Goal: Task Accomplishment & Management: Manage account settings

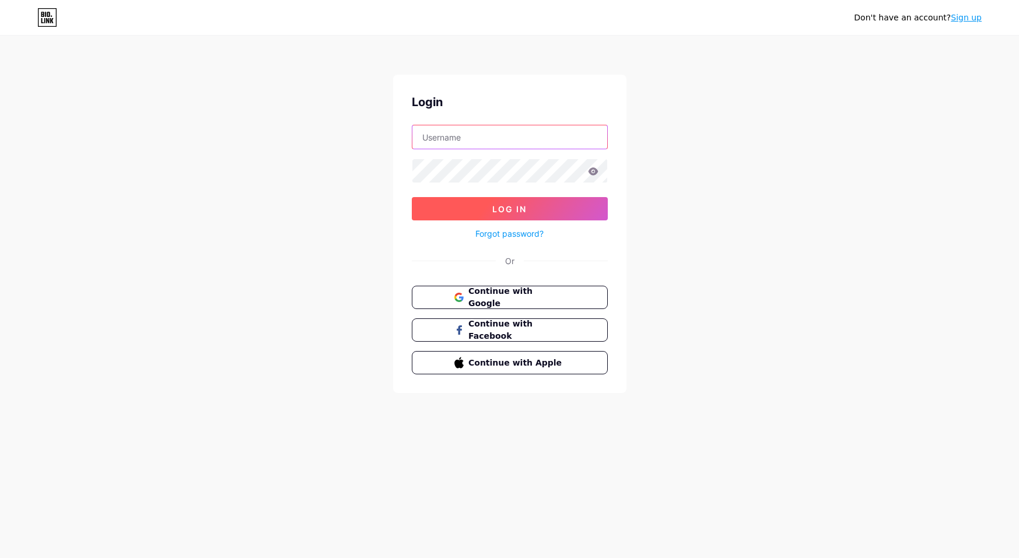
type input "[EMAIL_ADDRESS][DOMAIN_NAME]"
click at [484, 207] on button "Log In" at bounding box center [510, 208] width 196 height 23
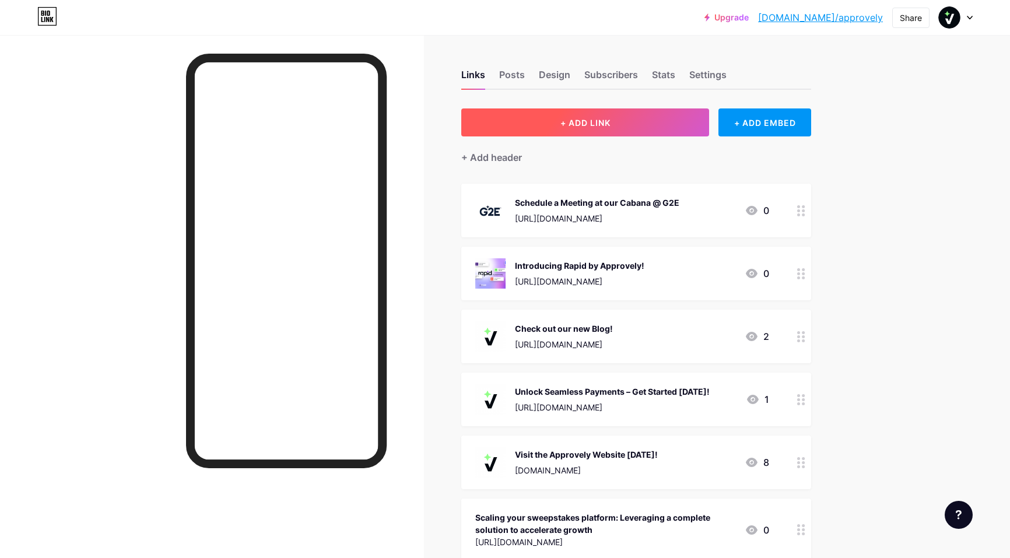
click at [581, 123] on span "+ ADD LINK" at bounding box center [586, 123] width 50 height 10
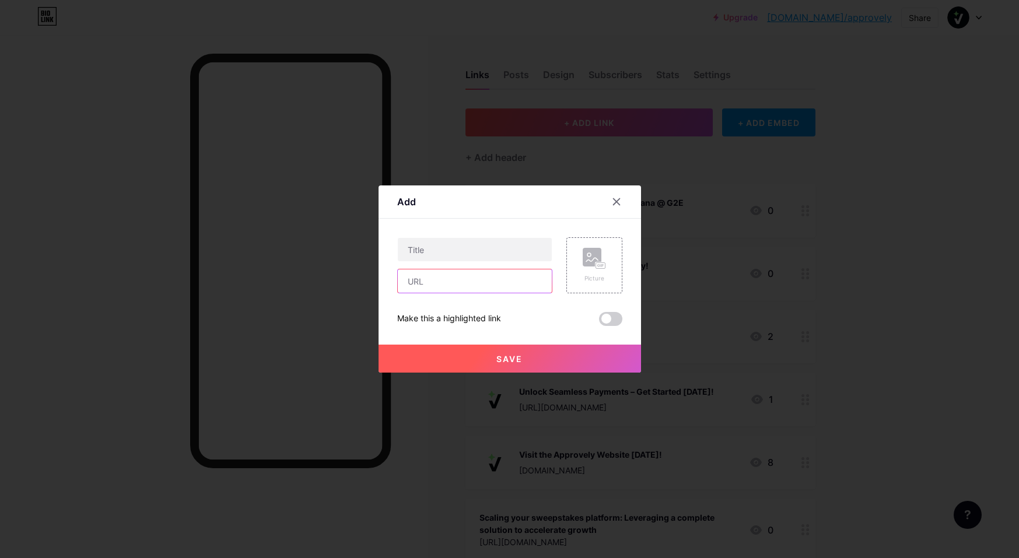
click at [419, 285] on input "text" at bounding box center [475, 280] width 154 height 23
paste input "[URL][DOMAIN_NAME]"
type input "[URL][DOMAIN_NAME]"
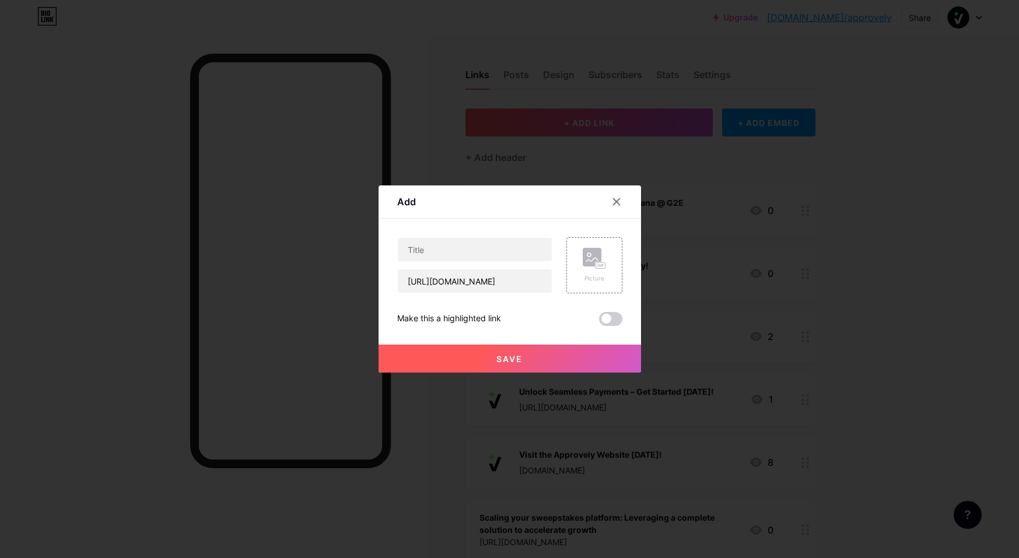
click at [520, 360] on span "Save" at bounding box center [509, 359] width 26 height 10
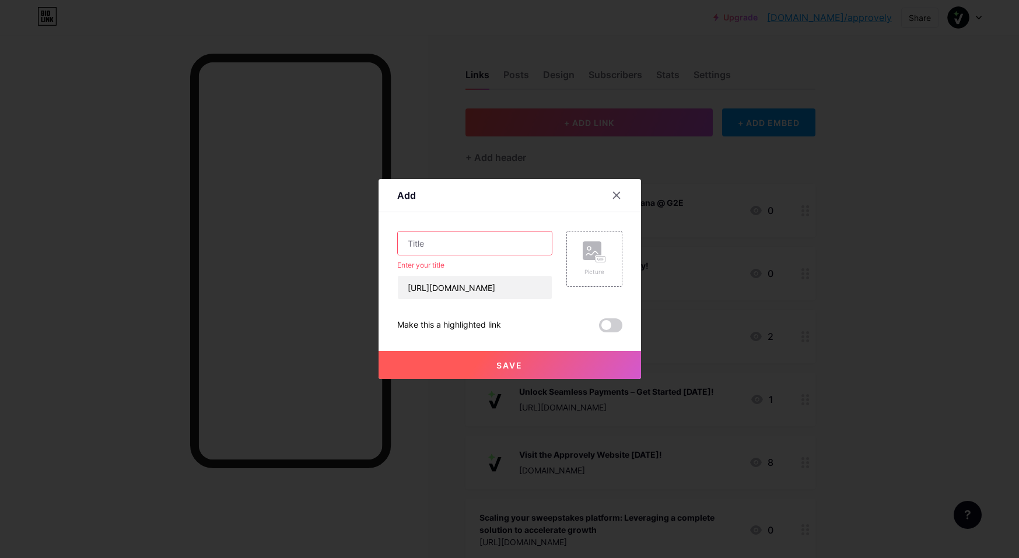
click at [421, 242] on input "text" at bounding box center [475, 243] width 154 height 23
paste input "Stablecoins, gaming, and the future of payments: why instant matters"
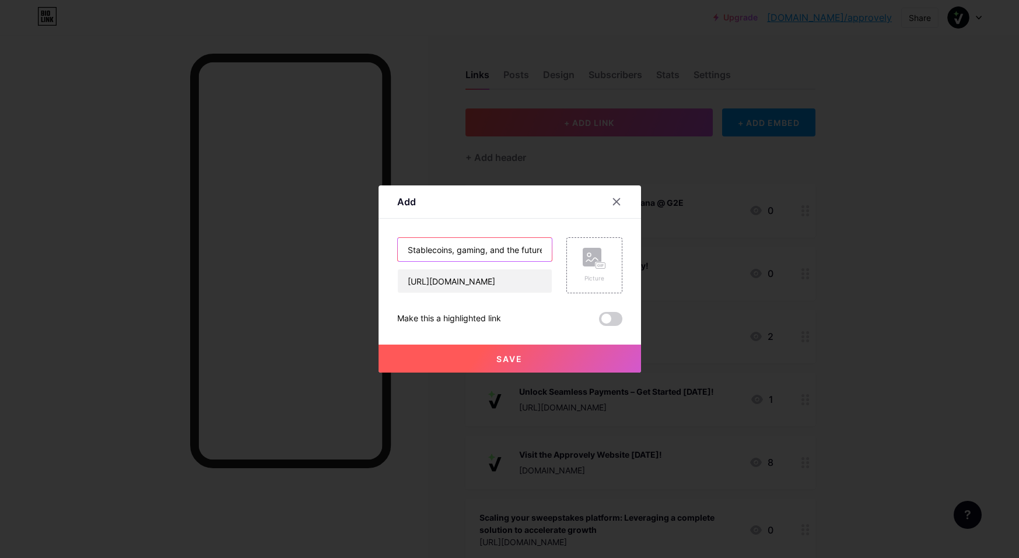
scroll to position [0, 134]
type input "Stablecoins, gaming, and the future of payments: why instant matters"
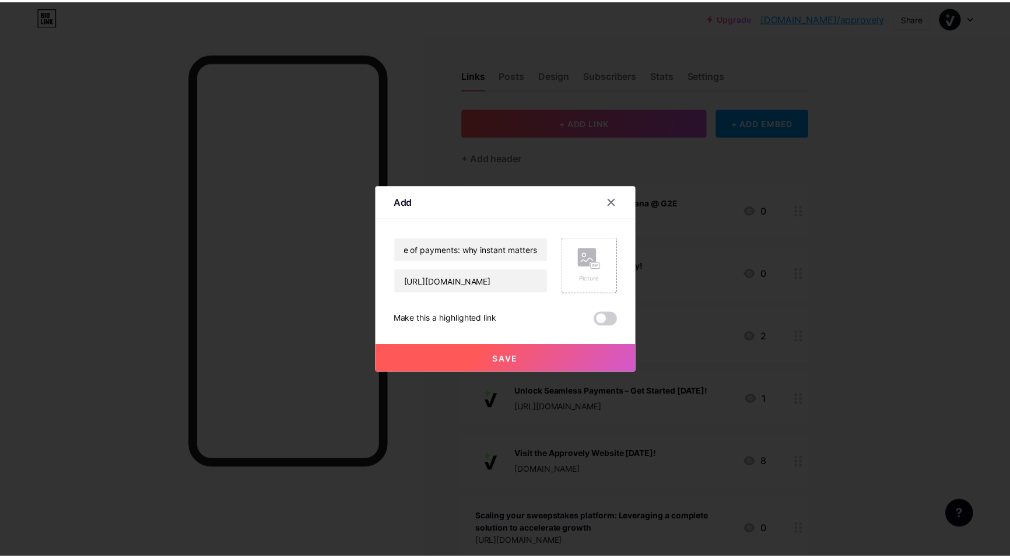
scroll to position [0, 0]
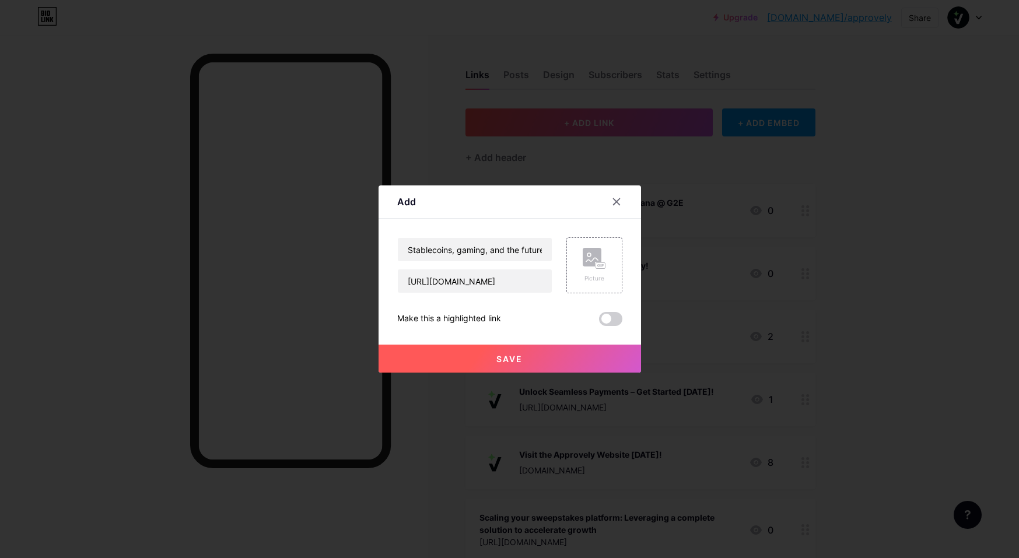
click at [521, 360] on span "Save" at bounding box center [509, 359] width 26 height 10
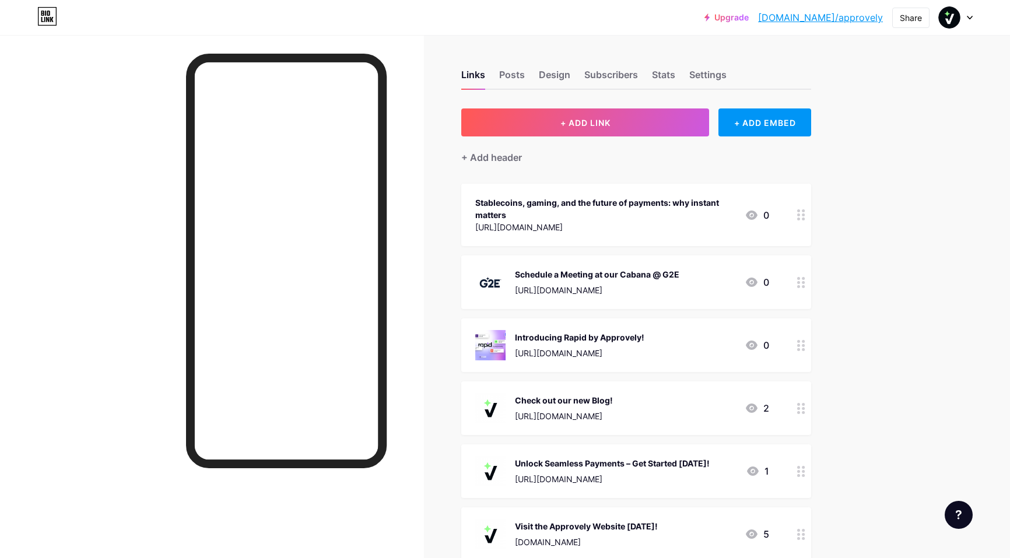
click at [806, 283] on circle at bounding box center [804, 282] width 3 height 3
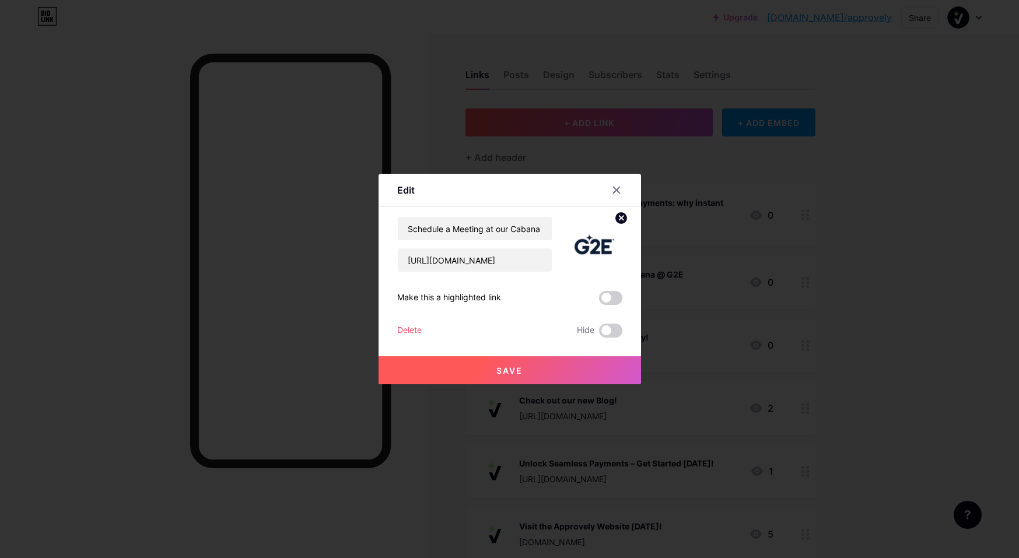
click at [407, 330] on div "Delete" at bounding box center [409, 331] width 24 height 14
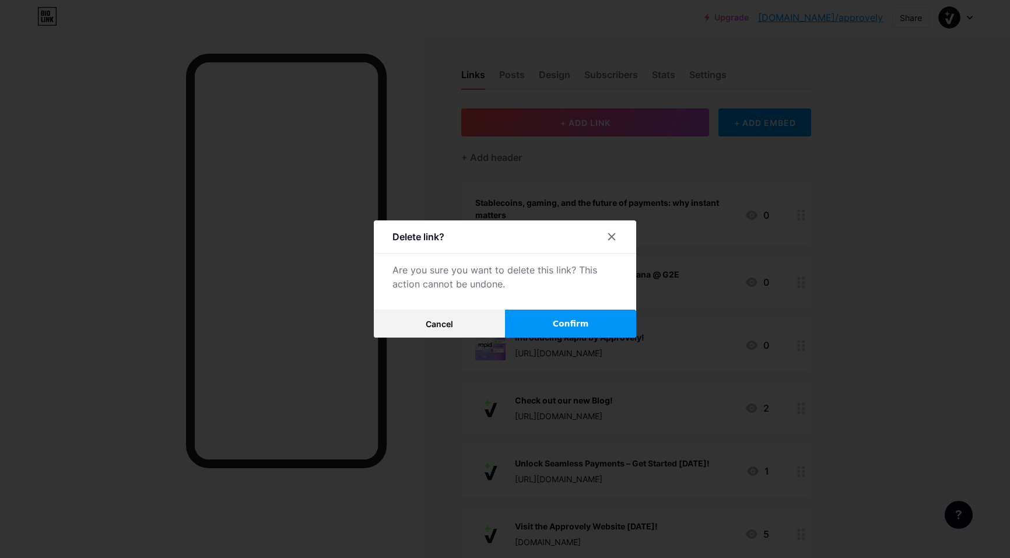
click at [601, 326] on button "Confirm" at bounding box center [570, 324] width 131 height 28
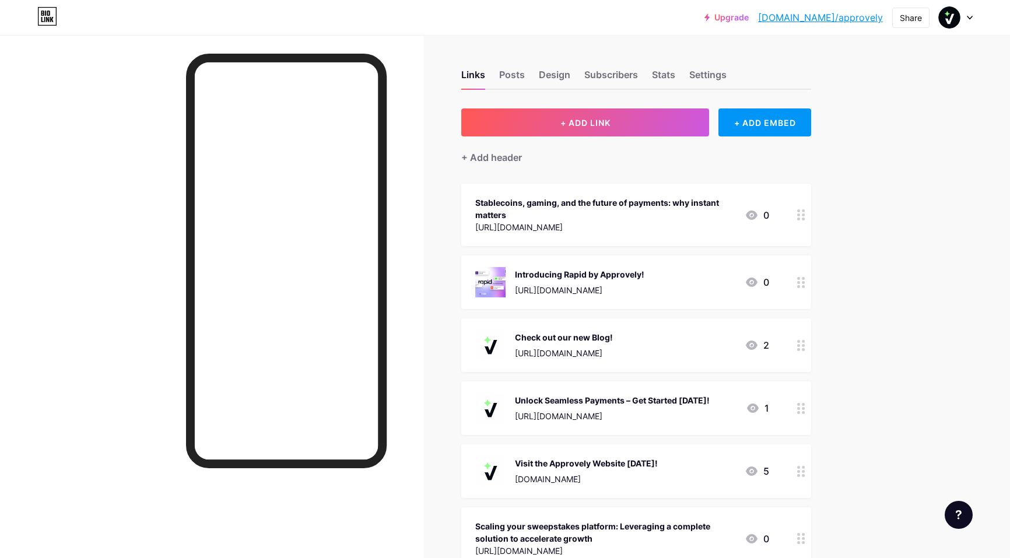
click at [808, 220] on div at bounding box center [802, 215] width 20 height 62
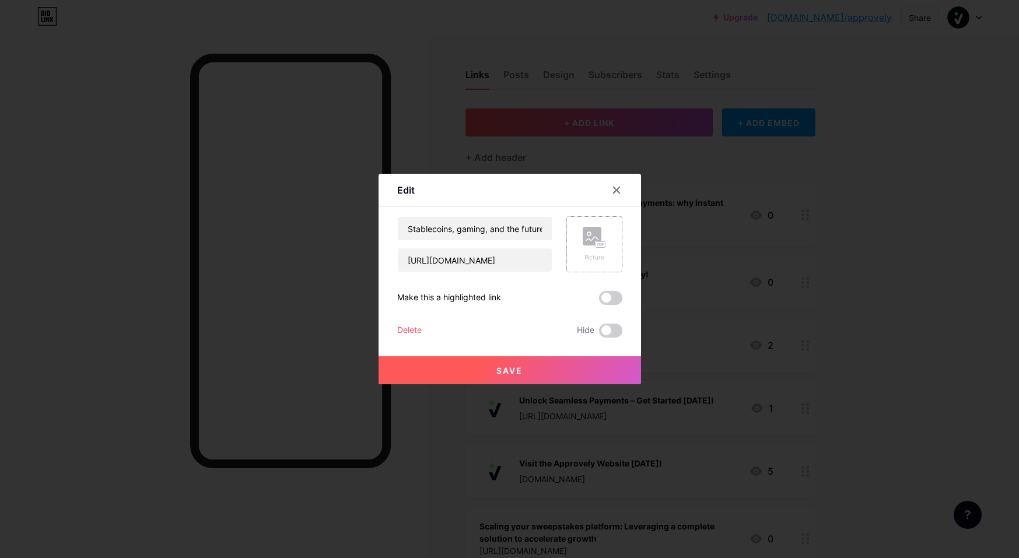
click at [594, 250] on div "Picture" at bounding box center [594, 244] width 23 height 35
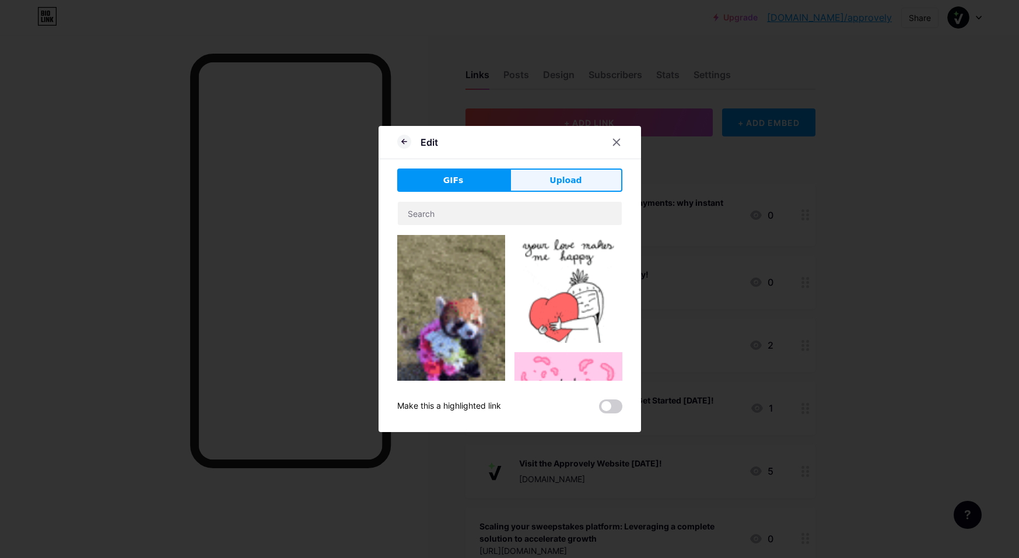
click at [559, 178] on span "Upload" at bounding box center [565, 180] width 32 height 12
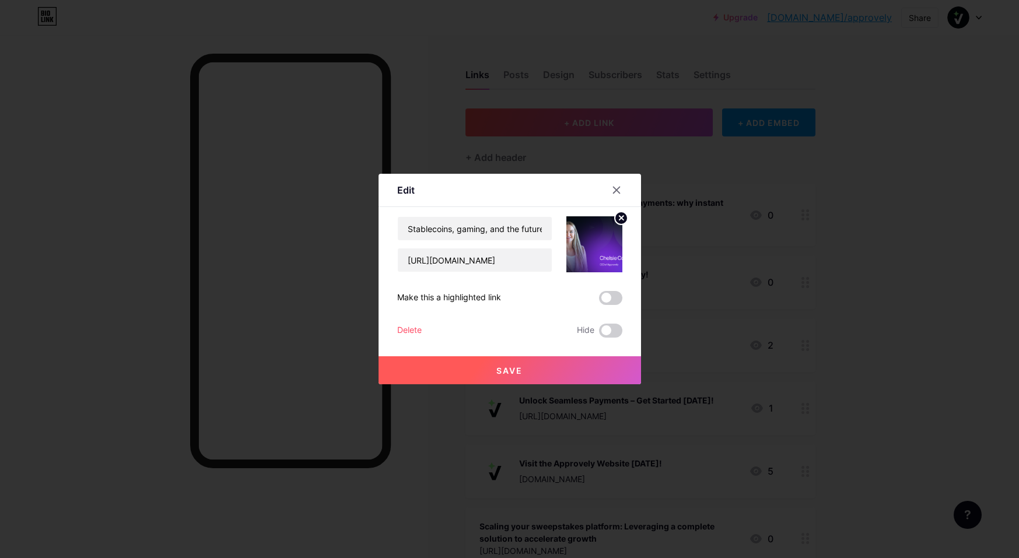
click at [593, 241] on img at bounding box center [594, 244] width 56 height 56
click at [592, 243] on img at bounding box center [594, 244] width 56 height 56
click at [515, 374] on span "Save" at bounding box center [509, 371] width 26 height 10
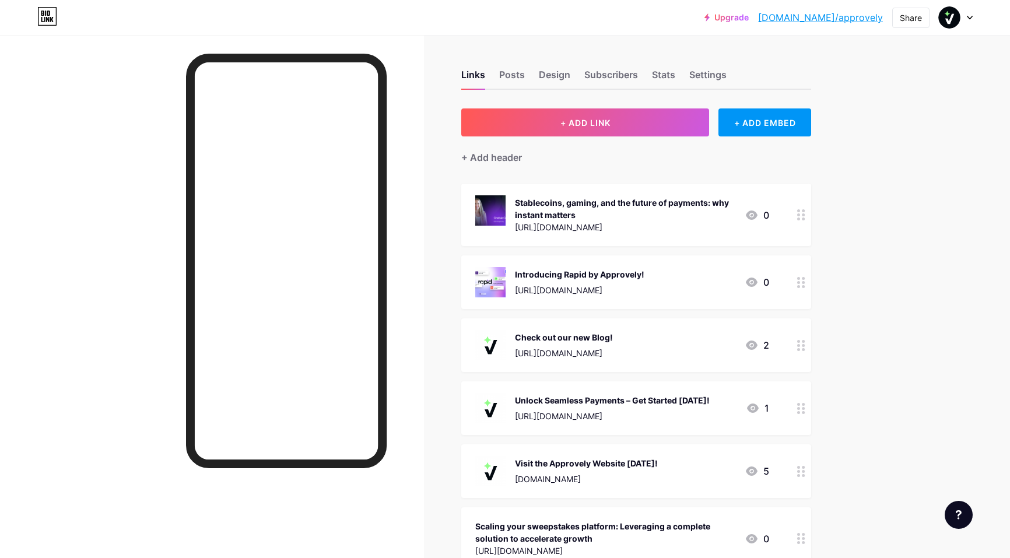
click at [804, 216] on icon at bounding box center [801, 214] width 8 height 11
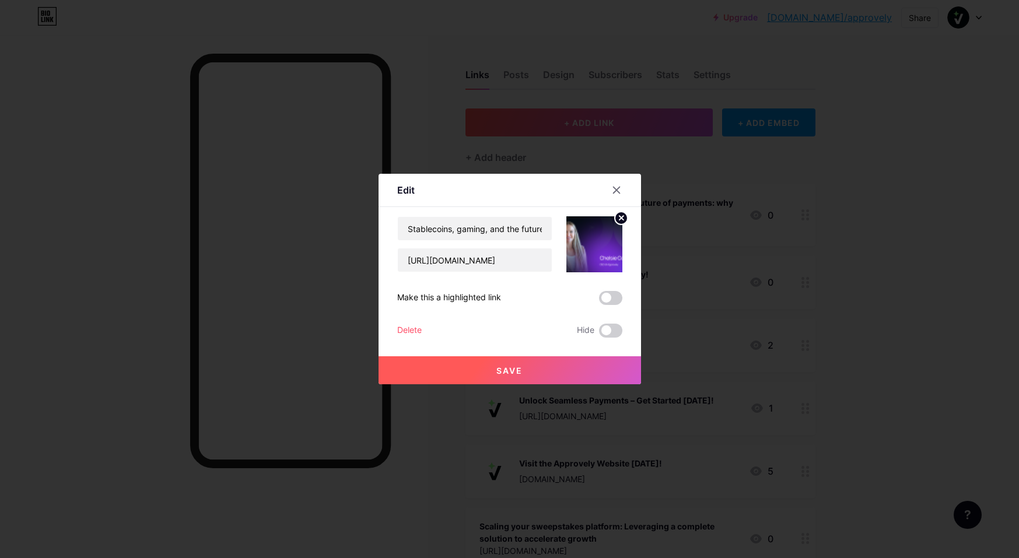
click at [619, 218] on circle at bounding box center [621, 218] width 13 height 13
click at [509, 368] on span "Save" at bounding box center [509, 371] width 26 height 10
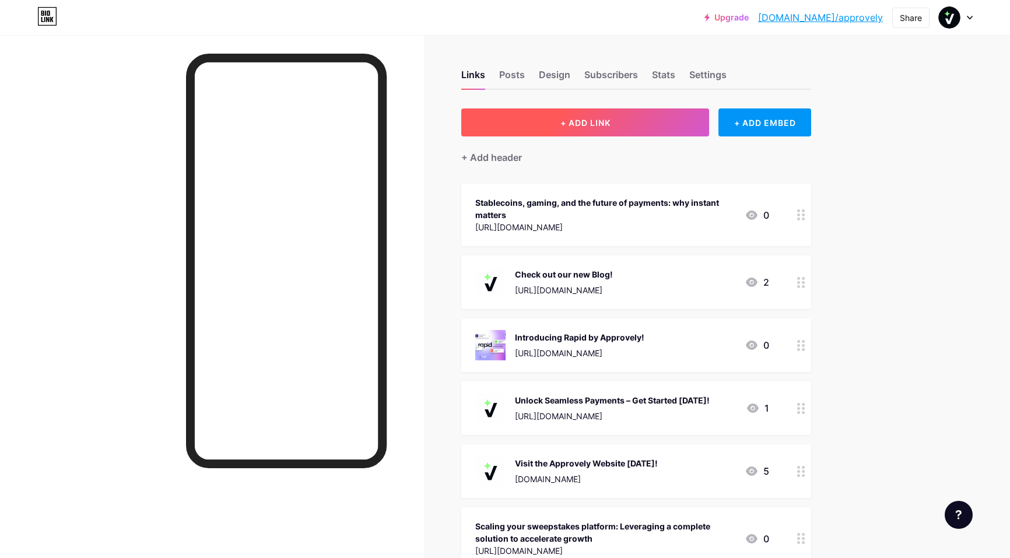
click at [572, 118] on span "+ ADD LINK" at bounding box center [586, 123] width 50 height 10
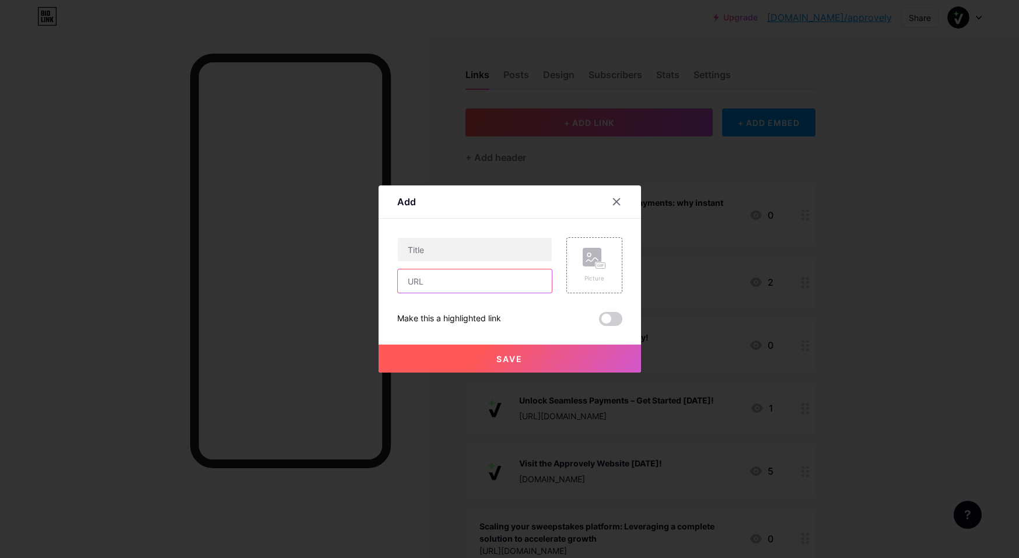
click at [428, 285] on input "text" at bounding box center [475, 280] width 154 height 23
paste input "[PERSON_NAME]: Approvely ushering in a new beginning payments"
type input "[PERSON_NAME]: Approvely ushering in a new beginning payments"
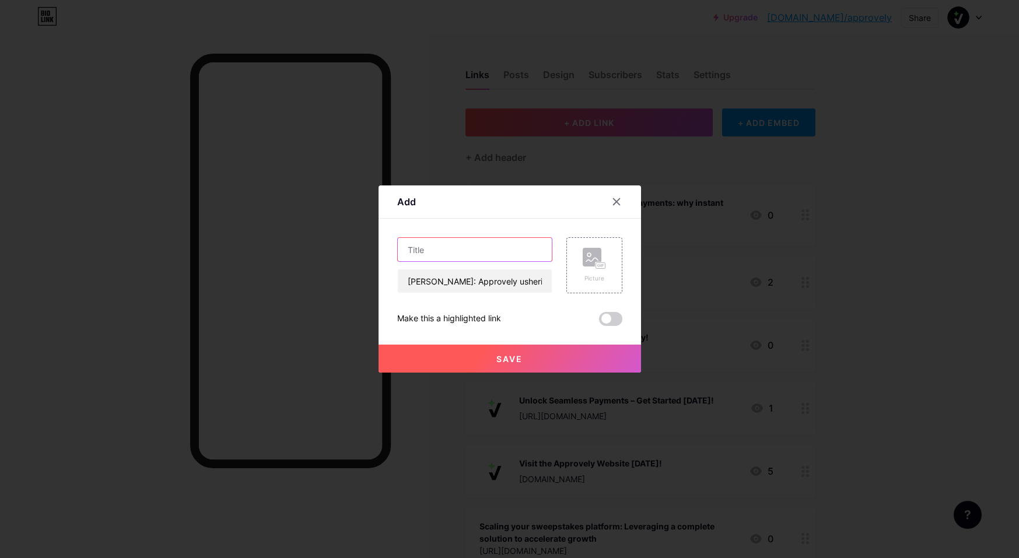
click at [458, 254] on input "text" at bounding box center [475, 249] width 154 height 23
click at [418, 253] on input "text" at bounding box center [475, 249] width 154 height 23
paste input "[PERSON_NAME]: Approvely ushering in a new beginning payments"
type input "[PERSON_NAME]: Approvely ushering in a new beginning payments"
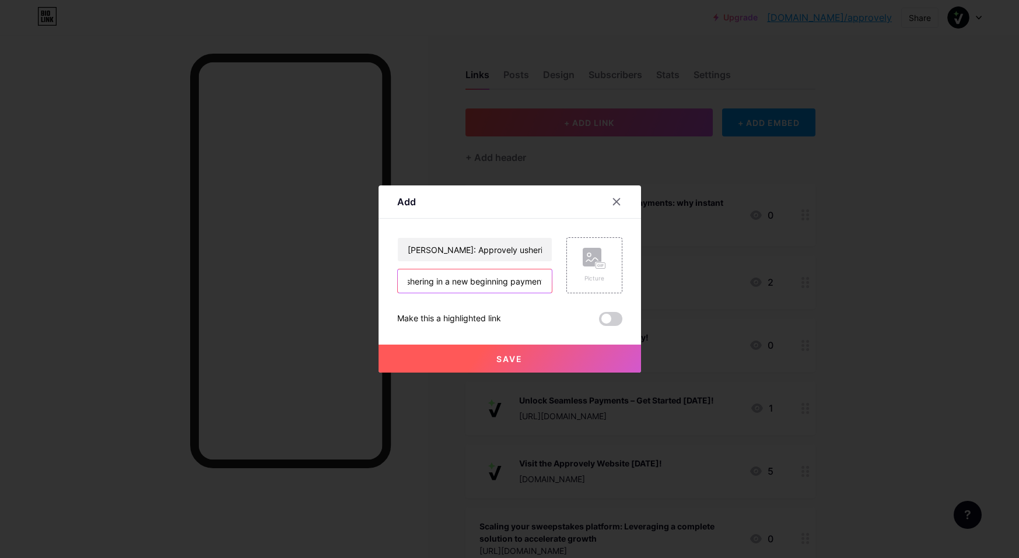
drag, startPoint x: 405, startPoint y: 280, endPoint x: 564, endPoint y: 283, distance: 158.7
click at [564, 282] on div "[PERSON_NAME]: Approvely ushering in a new beginning payments [PERSON_NAME]: Ap…" at bounding box center [509, 265] width 225 height 56
paste input "[URL][DOMAIN_NAME]"
type input "[URL][DOMAIN_NAME]"
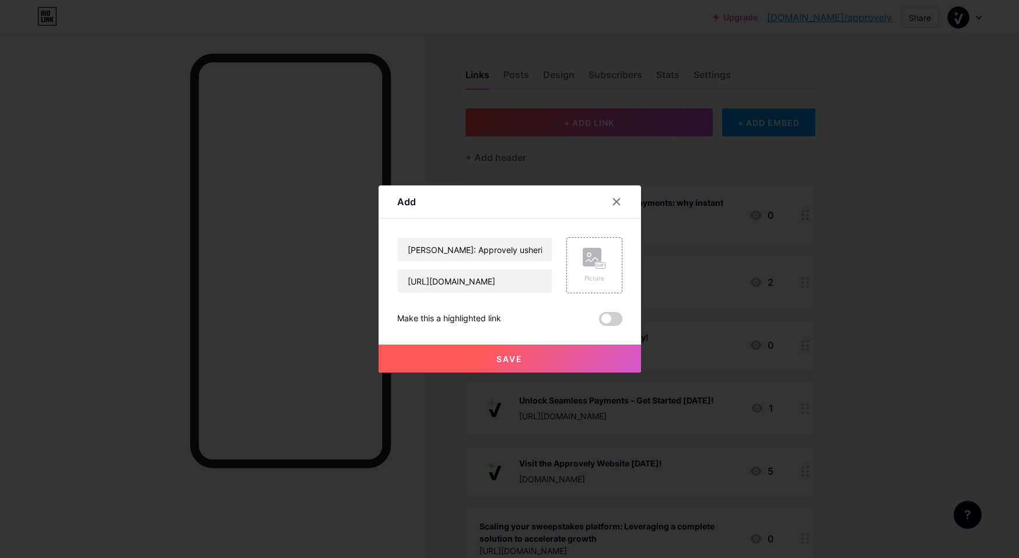
click at [500, 358] on span "Save" at bounding box center [509, 359] width 26 height 10
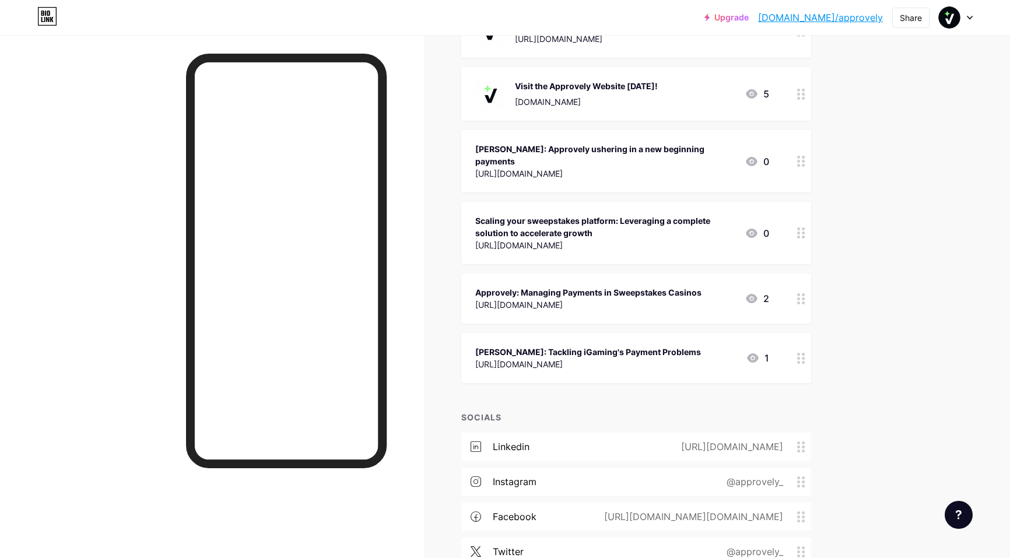
scroll to position [286, 0]
